Goal: Task Accomplishment & Management: Manage account settings

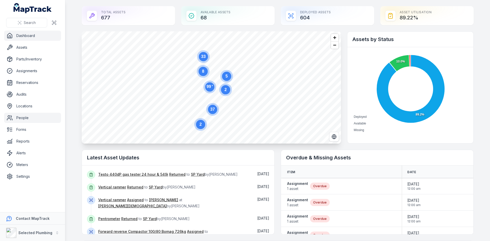
click at [26, 119] on link "People" at bounding box center [32, 118] width 57 height 10
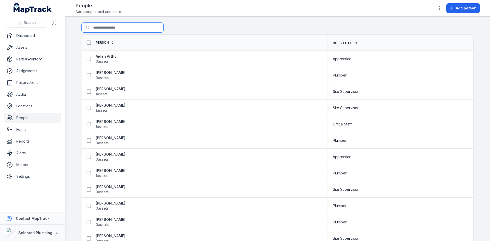
click at [100, 30] on input "Search for people" at bounding box center [123, 28] width 82 height 10
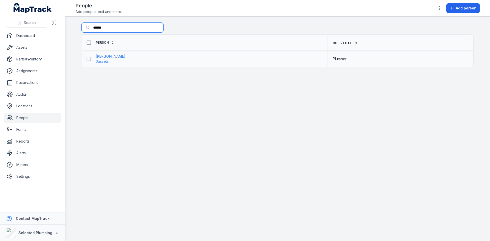
type input "******"
click at [108, 57] on strong "[PERSON_NAME]" at bounding box center [111, 56] width 30 height 5
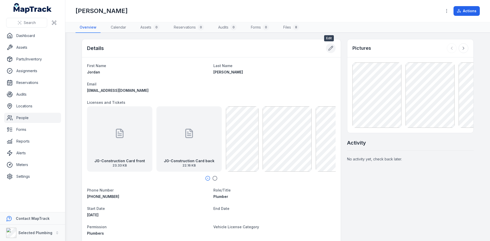
click at [329, 50] on icon at bounding box center [330, 48] width 5 height 5
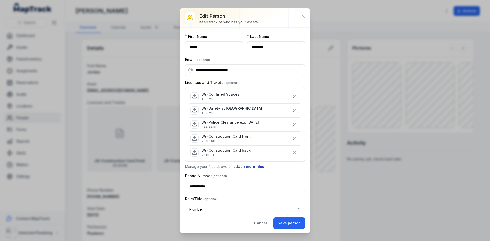
click at [255, 167] on button "attach more files" at bounding box center [248, 167] width 31 height 6
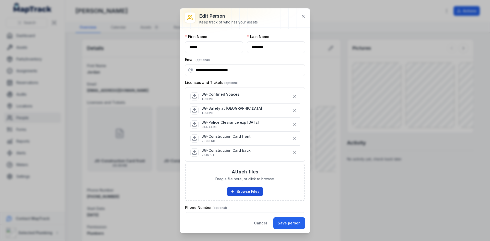
click at [233, 191] on button "Browse Files" at bounding box center [245, 192] width 36 height 10
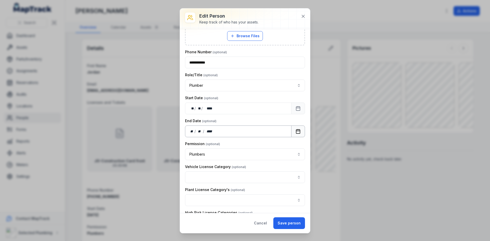
scroll to position [230, 0]
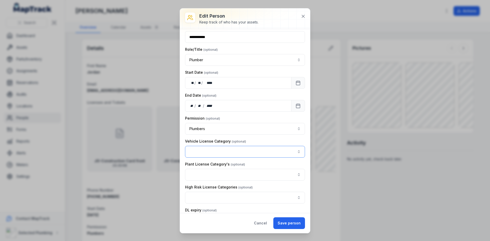
click at [232, 158] on button "button" at bounding box center [245, 152] width 120 height 12
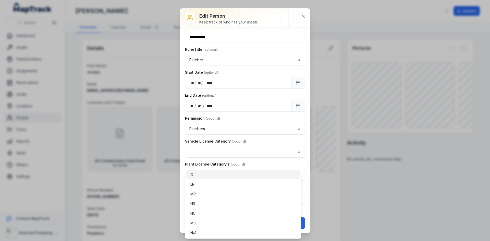
click at [193, 176] on span "C" at bounding box center [192, 174] width 3 height 5
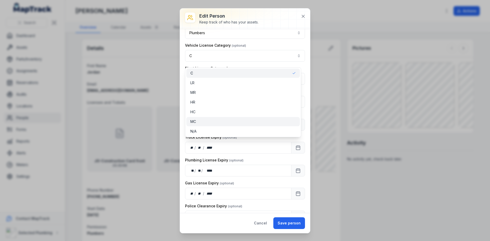
scroll to position [332, 0]
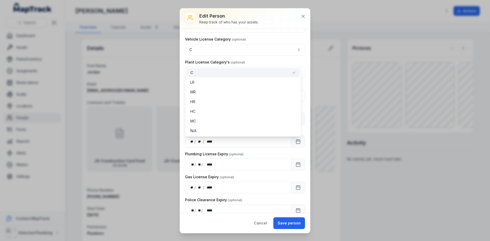
click at [288, 47] on div "Vehicle License Category C *" at bounding box center [245, 46] width 120 height 19
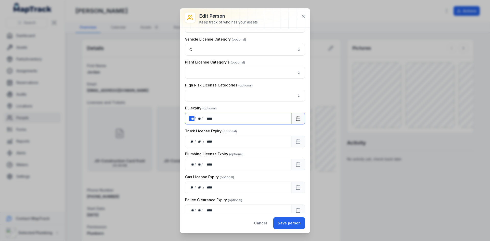
click at [193, 121] on div "** **" at bounding box center [192, 118] width 5 height 5
drag, startPoint x: 212, startPoint y: 174, endPoint x: 215, endPoint y: 174, distance: 3.1
click at [212, 167] on div "**** ****" at bounding box center [208, 164] width 10 height 5
click at [220, 125] on div "** ** / ** ** / **** ****" at bounding box center [238, 119] width 107 height 12
drag, startPoint x: 238, startPoint y: 117, endPoint x: 285, endPoint y: 155, distance: 59.9
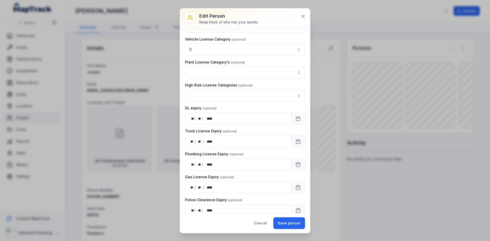
click at [240, 111] on div "DL expiry" at bounding box center [245, 108] width 120 height 5
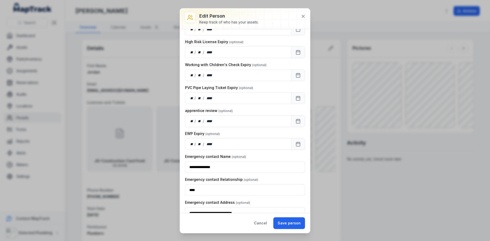
scroll to position [580, 0]
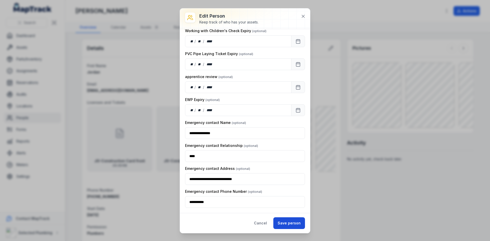
click at [297, 222] on button "Save person" at bounding box center [290, 224] width 32 height 12
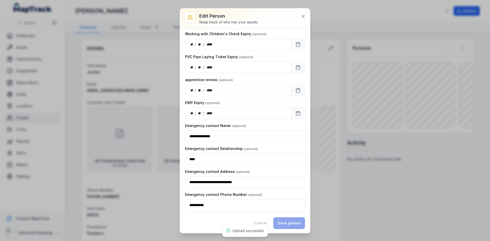
scroll to position [596, 0]
